Goal: Task Accomplishment & Management: Manage account settings

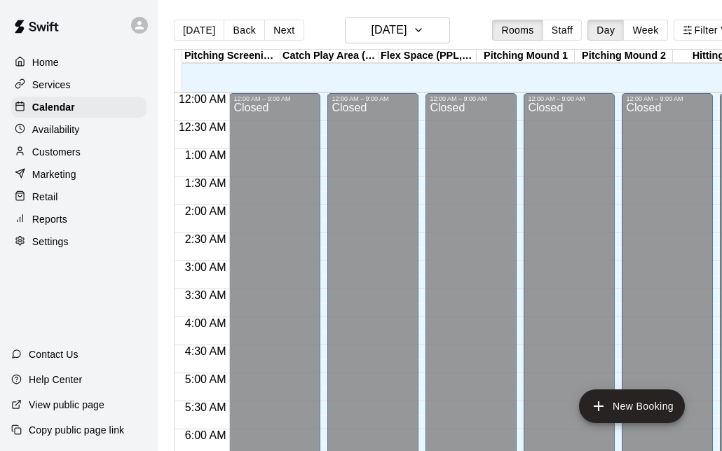
scroll to position [904, 0]
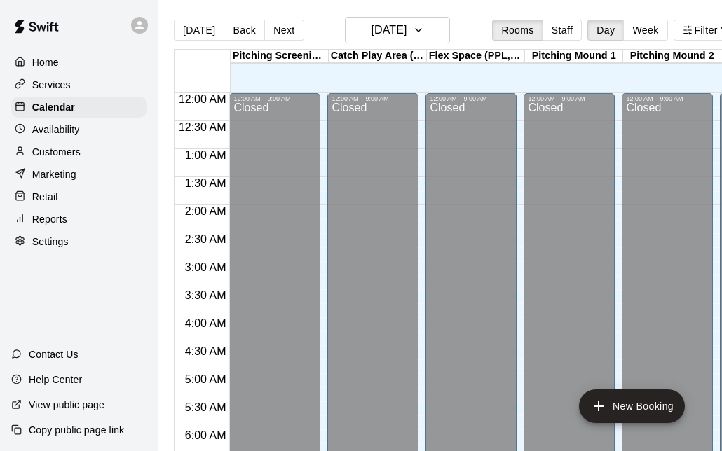
scroll to position [916, 0]
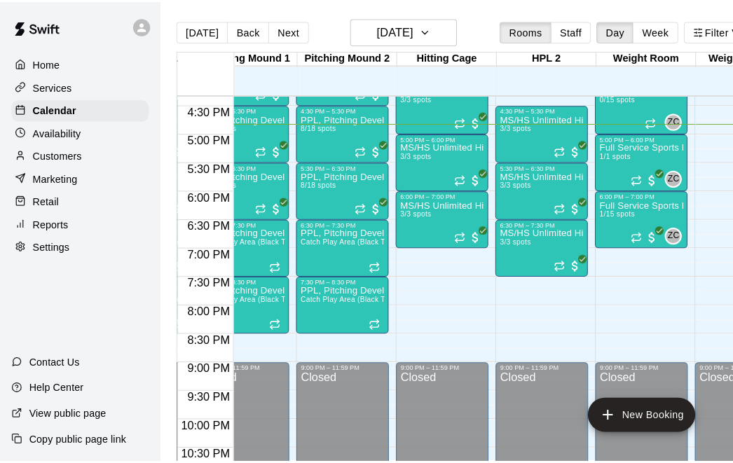
scroll to position [0, 379]
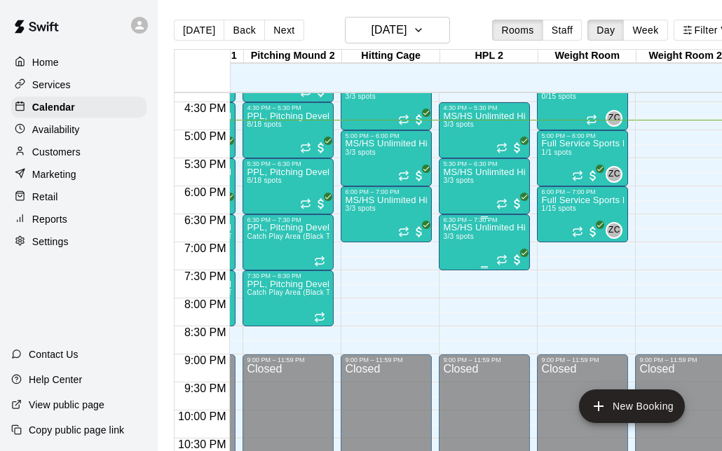
click at [465, 250] on div "MS/HS Unlimited Hitting 3/3 spots" at bounding box center [484, 449] width 83 height 451
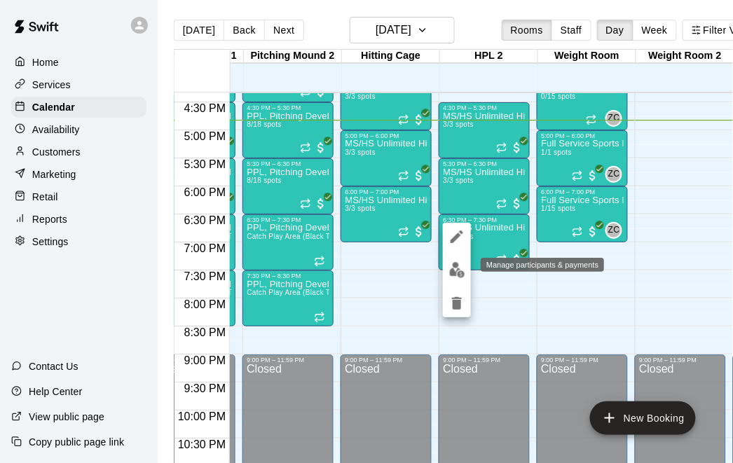
click at [458, 267] on img "edit" at bounding box center [457, 270] width 16 height 16
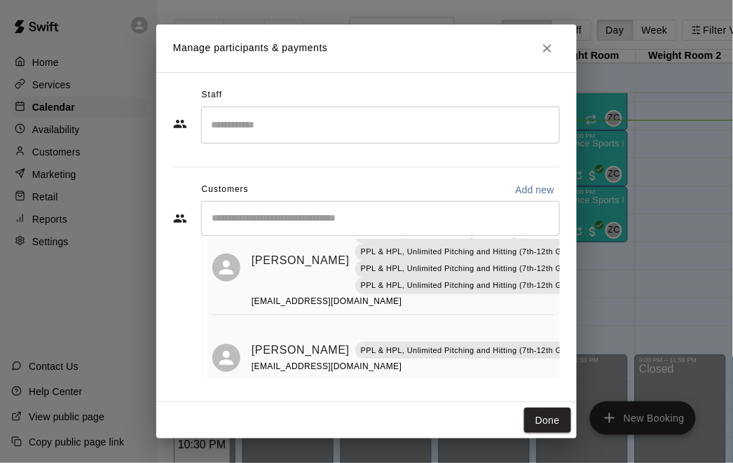
scroll to position [176, 0]
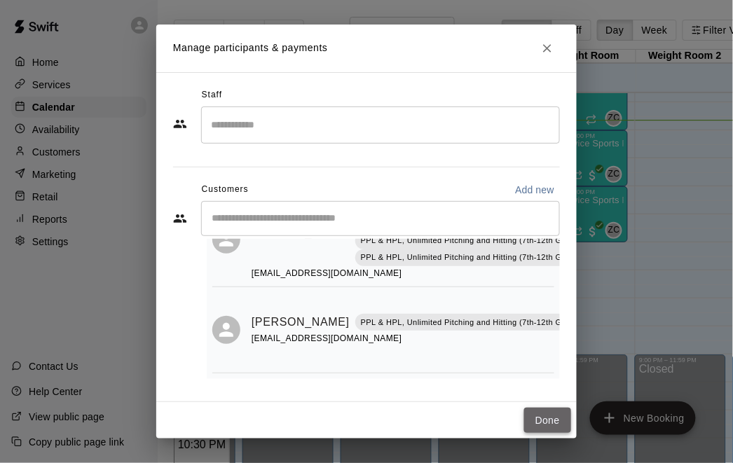
click at [550, 425] on button "Done" at bounding box center [547, 421] width 47 height 26
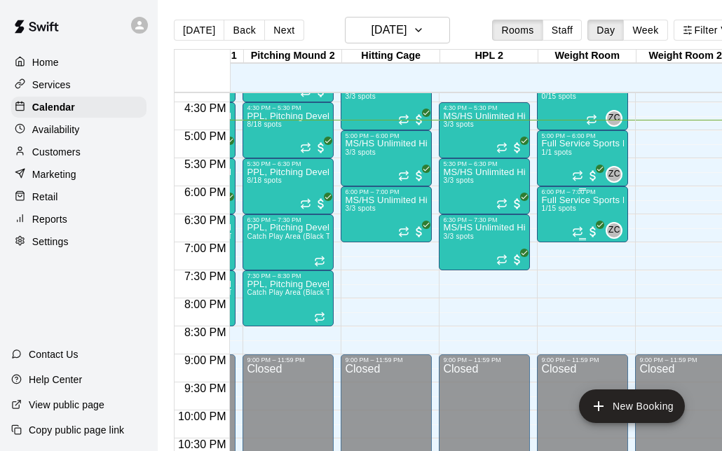
click at [557, 214] on div "Full Service Sports Performance 1/15 spots" at bounding box center [582, 421] width 83 height 451
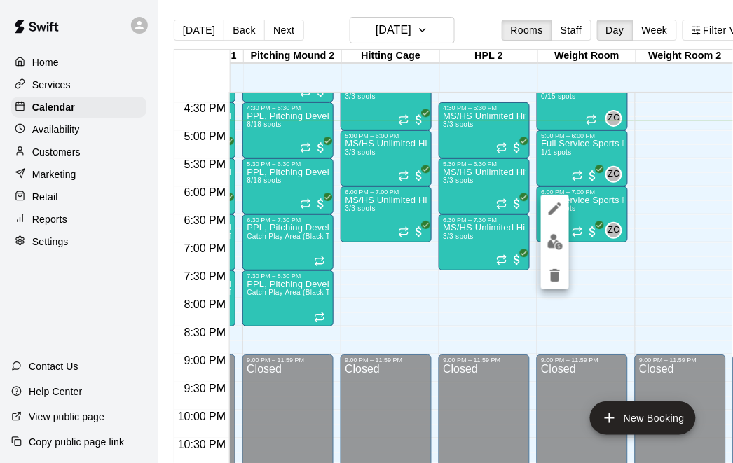
click at [551, 239] on img "edit" at bounding box center [555, 242] width 16 height 16
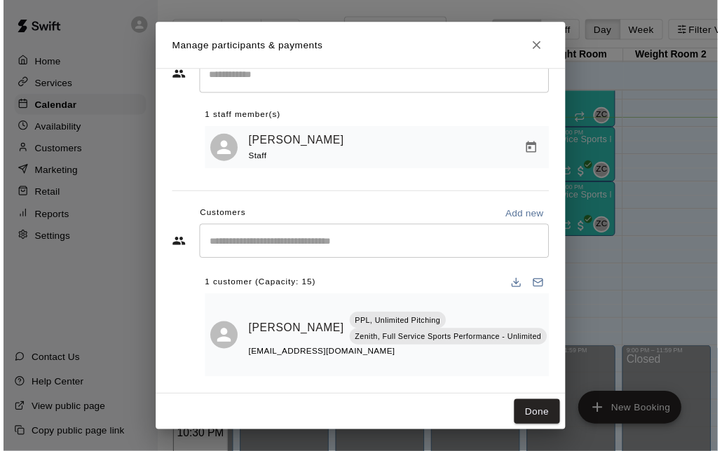
scroll to position [51, 0]
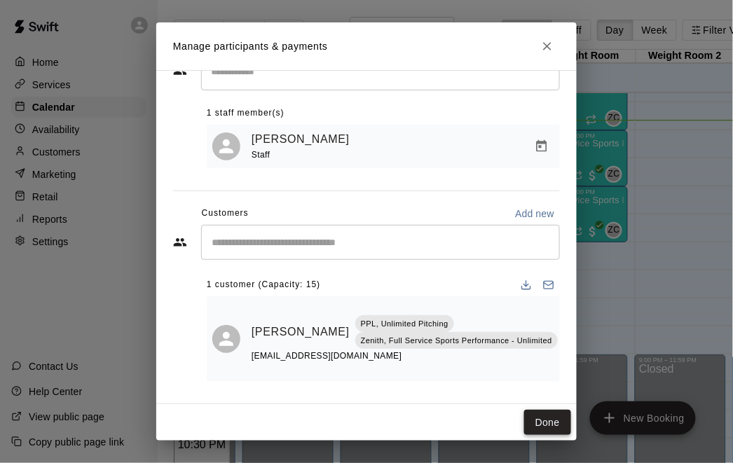
click at [547, 421] on button "Done" at bounding box center [547, 423] width 47 height 26
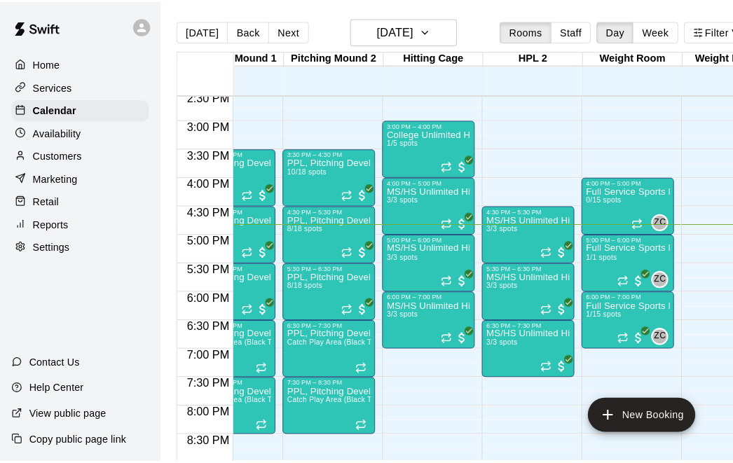
scroll to position [822, 343]
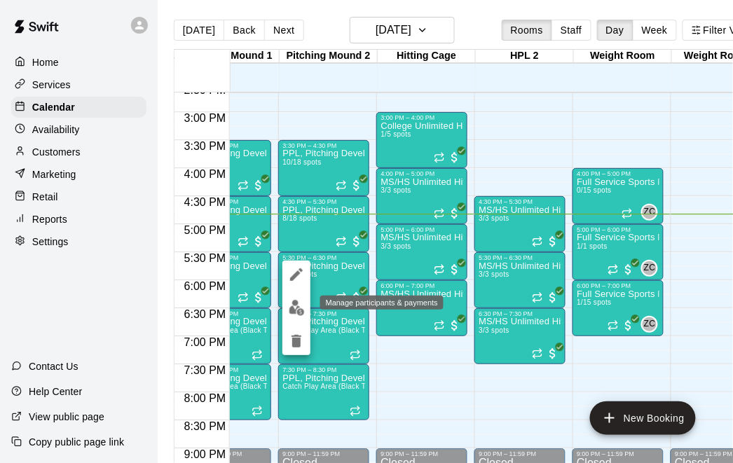
click at [297, 304] on img "edit" at bounding box center [297, 308] width 16 height 16
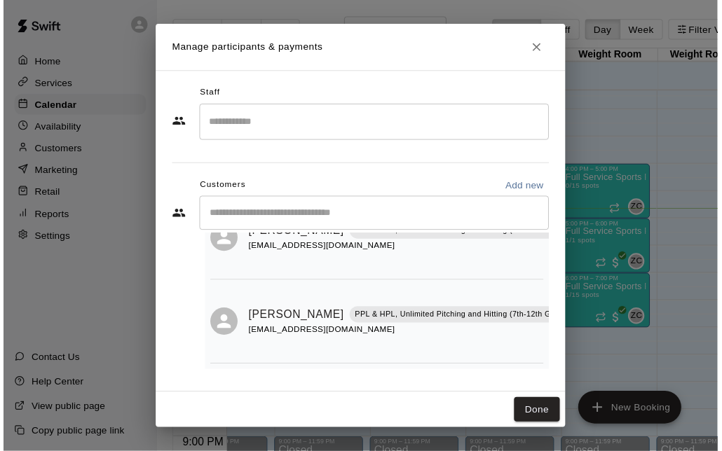
scroll to position [482, 0]
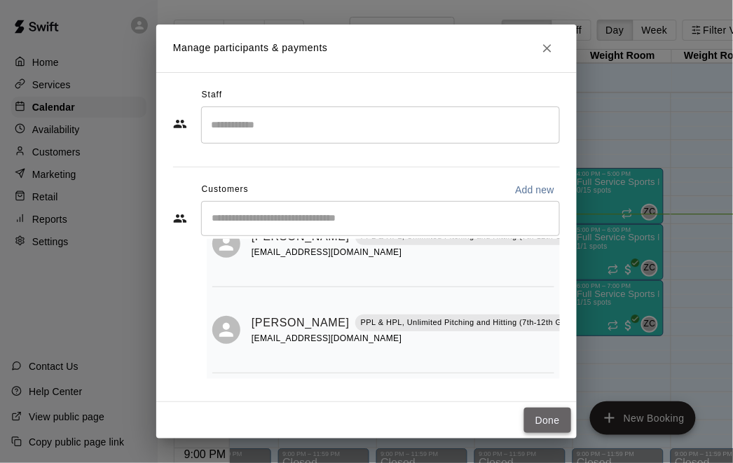
click at [535, 417] on button "Done" at bounding box center [547, 421] width 47 height 26
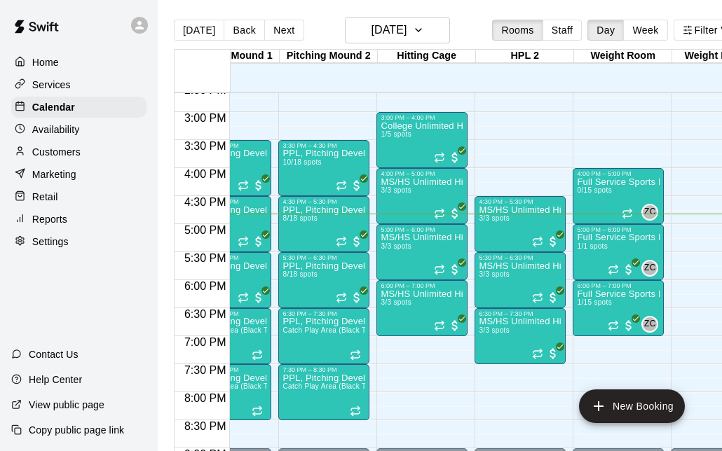
click at [74, 300] on div "Home Services Calendar Availability Customers Marketing Retail Reports Settings…" at bounding box center [79, 225] width 158 height 451
